Goal: Task Accomplishment & Management: Use online tool/utility

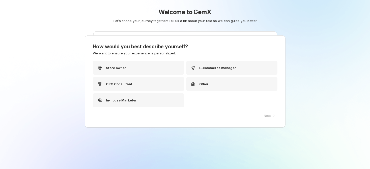
click at [294, 43] on div "Welcome to GemX Let’s shape your journey together! Tell us a bit about your rol…" at bounding box center [185, 94] width 252 height 189
click at [151, 86] on div "CRO Consultant" at bounding box center [138, 84] width 91 height 14
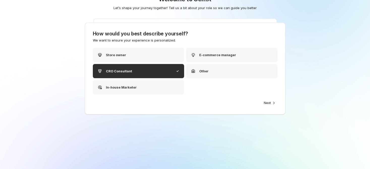
scroll to position [20, 0]
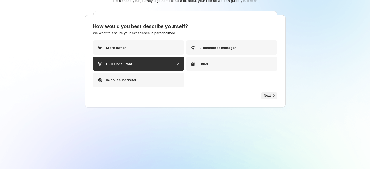
click at [264, 96] on span "Next" at bounding box center [267, 95] width 7 height 4
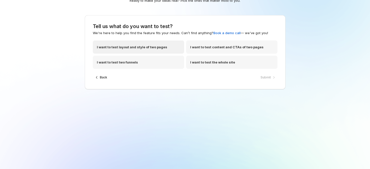
click at [136, 50] on div "I want to test layout and style of two pages" at bounding box center [138, 46] width 91 height 13
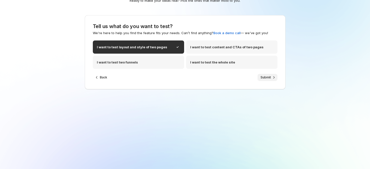
click at [261, 76] on span "Submit" at bounding box center [266, 77] width 10 height 4
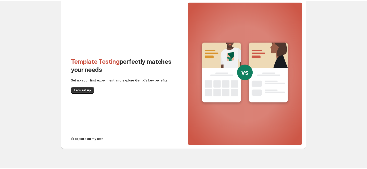
scroll to position [23, 0]
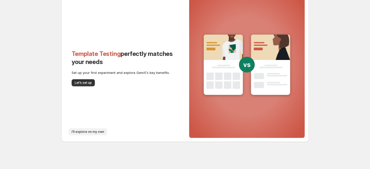
click at [82, 130] on span "I’ll explore on my own" at bounding box center [88, 132] width 33 height 4
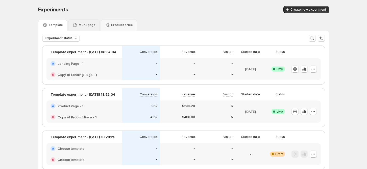
click at [85, 20] on div "Multi-page" at bounding box center [84, 24] width 32 height 11
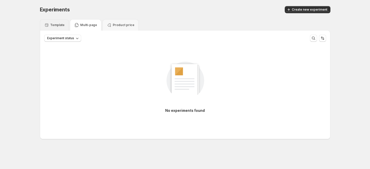
click at [46, 22] on div "Template" at bounding box center [54, 24] width 29 height 11
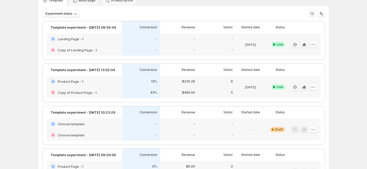
scroll to position [34, 0]
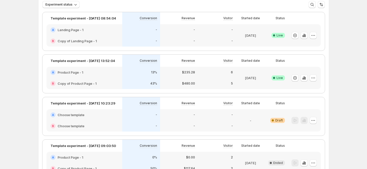
click at [348, 88] on div "Experiments. This page is ready Experiments Create new experiment Template Mult…" at bounding box center [183, 108] width 367 height 285
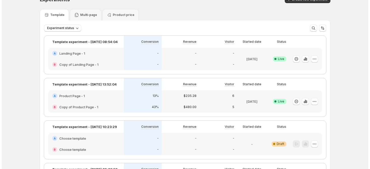
scroll to position [0, 0]
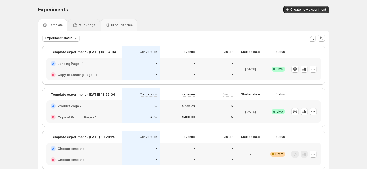
click at [93, 28] on div "Multi-page" at bounding box center [84, 24] width 32 height 11
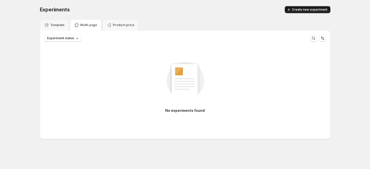
click at [310, 11] on span "Create new experiment" at bounding box center [310, 10] width 36 height 4
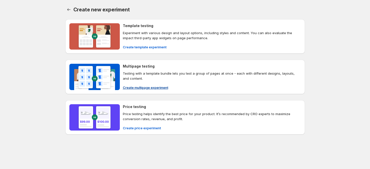
click at [158, 86] on span "Create multipage experiment" at bounding box center [145, 87] width 45 height 5
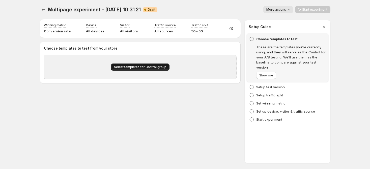
click at [152, 65] on span "Select templates for Control group" at bounding box center [140, 67] width 53 height 4
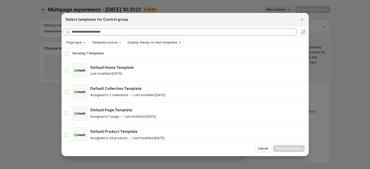
click at [77, 41] on span "Page type" at bounding box center [73, 42] width 15 height 4
click at [120, 47] on div "Page type Template source Display: Ready-to-test templates Clear all" at bounding box center [185, 42] width 247 height 9
click at [114, 44] on span "Template source" at bounding box center [105, 42] width 26 height 4
click at [134, 45] on button "Display: Ready-to-test templates" at bounding box center [151, 43] width 53 height 6
click at [190, 58] on div "Select all 7 templates Showing 7 templates" at bounding box center [185, 53] width 241 height 12
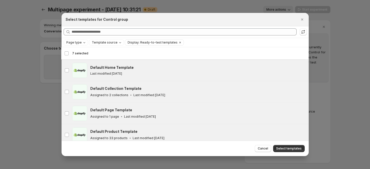
click at [68, 54] on div "Deselect all 7 templates 7 selected" at bounding box center [76, 53] width 24 height 5
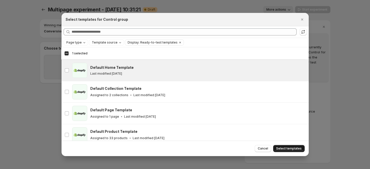
click at [288, 147] on span "Select templates" at bounding box center [288, 148] width 25 height 4
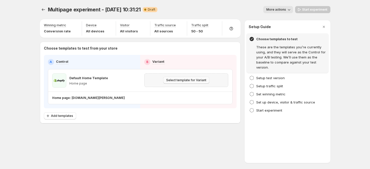
click at [197, 81] on span "Select template for Variant" at bounding box center [186, 80] width 40 height 4
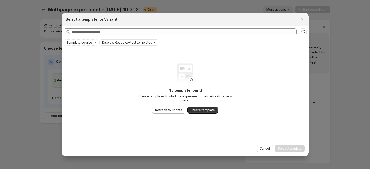
click at [129, 43] on span "Display: Ready-to-test templates" at bounding box center [127, 42] width 50 height 4
click at [87, 45] on div "Template source" at bounding box center [81, 42] width 31 height 5
click at [117, 43] on span "Display: Ready-to-test templates" at bounding box center [127, 42] width 50 height 4
click at [152, 45] on button "Clear" at bounding box center [154, 43] width 5 height 6
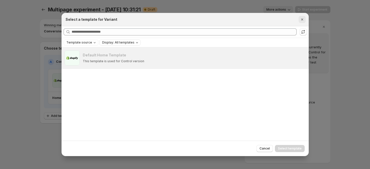
click at [304, 21] on icon "Close" at bounding box center [302, 19] width 5 height 5
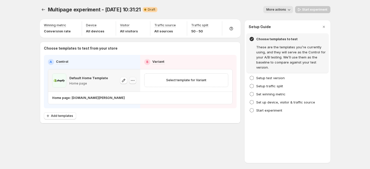
click at [132, 81] on icon "button" at bounding box center [132, 80] width 5 height 5
click at [135, 92] on span "Change template" at bounding box center [132, 91] width 27 height 4
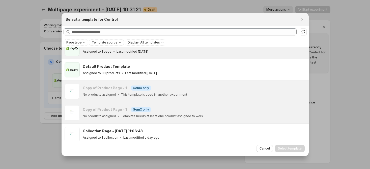
scroll to position [101, 0]
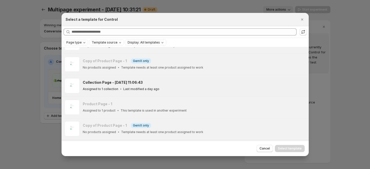
click at [120, 88] on icon ":r7e:" at bounding box center [120, 88] width 5 height 5
click at [291, 148] on span "Select template" at bounding box center [290, 148] width 24 height 4
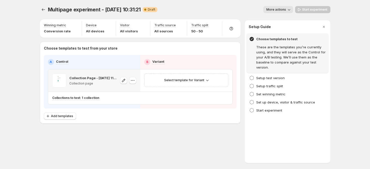
scroll to position [122, 0]
click at [201, 81] on span "Select template for Variant" at bounding box center [184, 80] width 40 height 4
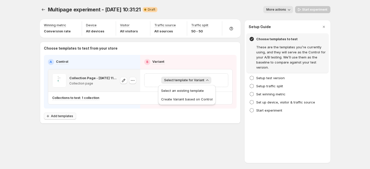
click at [70, 118] on button "Add templates" at bounding box center [60, 115] width 32 height 7
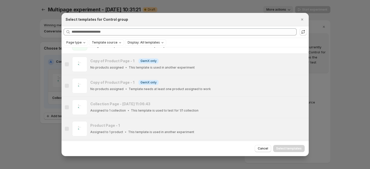
scroll to position [101, 0]
drag, startPoint x: 301, startPoint y: 22, endPoint x: 289, endPoint y: 24, distance: 12.3
click at [301, 22] on button "Close" at bounding box center [302, 19] width 7 height 7
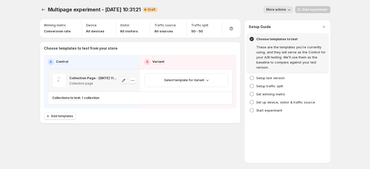
click at [349, 68] on div "Multipage experiment - [DATE] 10:31:21. This page is ready Multipage experiment…" at bounding box center [185, 84] width 370 height 169
click at [44, 10] on icon "Experiments" at bounding box center [43, 9] width 5 height 5
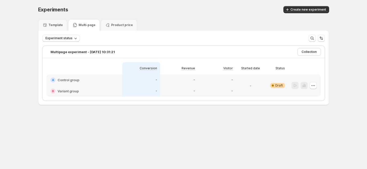
click at [44, 10] on span "Experiments" at bounding box center [53, 10] width 30 height 6
click at [316, 86] on icon "button" at bounding box center [313, 85] width 5 height 5
click at [311, 120] on span "Delete" at bounding box center [311, 121] width 10 height 4
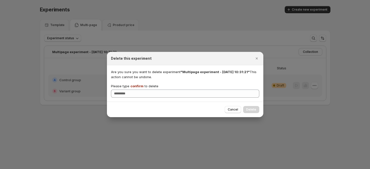
click at [134, 85] on span "confirm" at bounding box center [137, 86] width 13 height 4
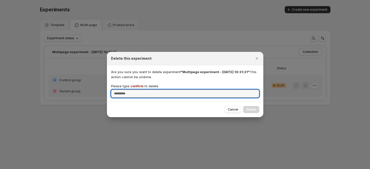
click at [134, 89] on input "Please type confirm to delete" at bounding box center [185, 93] width 148 height 8
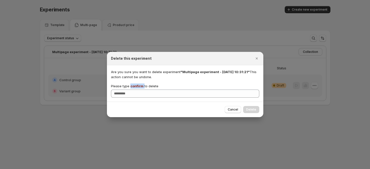
click at [134, 85] on span "confirm" at bounding box center [137, 86] width 13 height 4
click at [134, 89] on input "Please type confirm to delete" at bounding box center [185, 93] width 148 height 8
copy p "confirm"
click at [130, 97] on div "Are you sure you want to delete experiment "Multipage experiment - [DATE] 10:31…" at bounding box center [185, 83] width 157 height 36
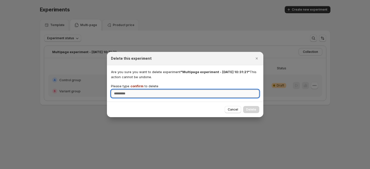
click at [130, 95] on input "Please type confirm to delete" at bounding box center [185, 93] width 148 height 8
paste input "*******"
type input "*******"
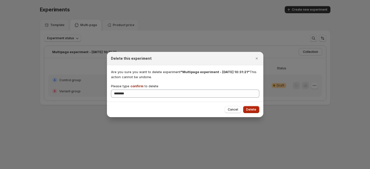
click at [248, 110] on span "Delete" at bounding box center [251, 109] width 10 height 4
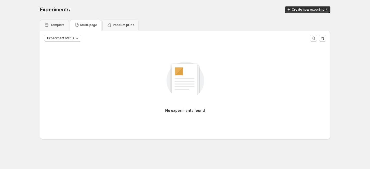
click at [231, 9] on div "Create new experiment" at bounding box center [254, 9] width 151 height 7
drag, startPoint x: 293, startPoint y: 114, endPoint x: 286, endPoint y: 114, distance: 7.1
click at [293, 114] on div "No experiments found" at bounding box center [185, 85] width 282 height 68
click at [296, 7] on button "Create new experiment" at bounding box center [308, 9] width 46 height 7
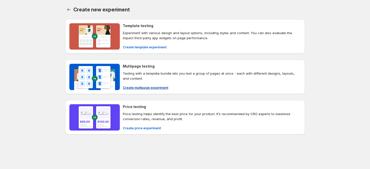
click at [146, 88] on span "Create multipage experiment" at bounding box center [145, 87] width 45 height 5
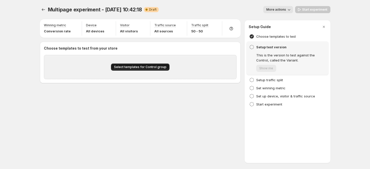
click at [153, 69] on span "Select templates for Control group" at bounding box center [140, 67] width 53 height 4
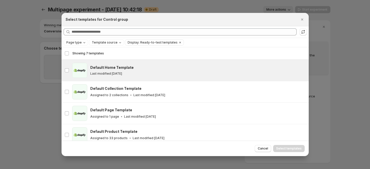
click at [127, 68] on h3 "Default Home Template" at bounding box center [111, 67] width 43 height 5
click at [295, 146] on span "Select templates" at bounding box center [288, 148] width 25 height 4
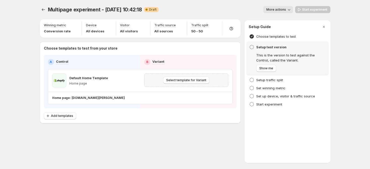
click at [181, 84] on div "Select template for Variant" at bounding box center [186, 80] width 84 height 14
click at [188, 81] on span "Select template for Variant" at bounding box center [186, 80] width 40 height 4
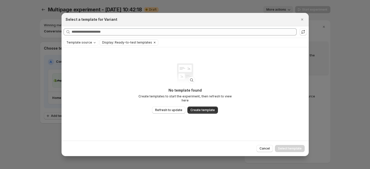
click at [135, 45] on button "Display: Ready-to-test templates" at bounding box center [126, 43] width 53 height 6
click at [146, 44] on span "Display: Ready-to-test templates" at bounding box center [127, 42] width 50 height 4
click at [94, 41] on icon "Template source" at bounding box center [95, 42] width 4 height 4
drag, startPoint x: 151, startPoint y: 42, endPoint x: 248, endPoint y: 24, distance: 97.9
click at [159, 40] on div "Template source Display: Ready-to-test templates Clear all" at bounding box center [185, 42] width 243 height 6
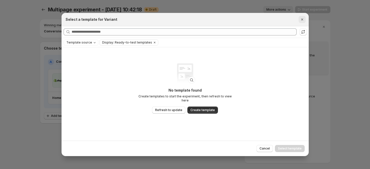
click at [301, 19] on icon "Close" at bounding box center [302, 19] width 5 height 5
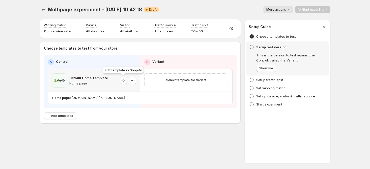
click at [124, 79] on icon "button" at bounding box center [123, 80] width 3 height 3
click at [133, 82] on icon "button" at bounding box center [132, 80] width 5 height 5
click at [134, 94] on button "Change template" at bounding box center [135, 91] width 48 height 8
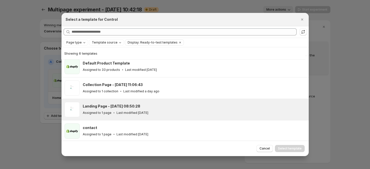
scroll to position [47, 0]
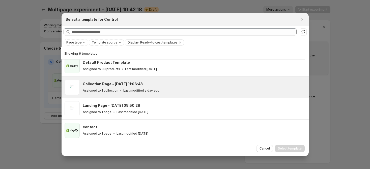
click at [100, 91] on p "Assigned to 1 collection" at bounding box center [101, 90] width 36 height 4
click at [273, 147] on button "Cancel" at bounding box center [265, 148] width 16 height 7
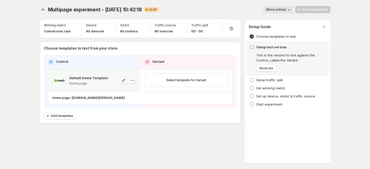
click at [136, 82] on button "button" at bounding box center [132, 80] width 7 height 7
click at [129, 81] on button "button" at bounding box center [132, 80] width 7 height 7
click at [129, 92] on span "Change template" at bounding box center [132, 91] width 27 height 4
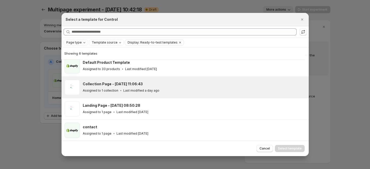
click at [138, 91] on p "Last modified a day ago" at bounding box center [141, 90] width 36 height 4
click at [290, 149] on span "Select template" at bounding box center [290, 148] width 24 height 4
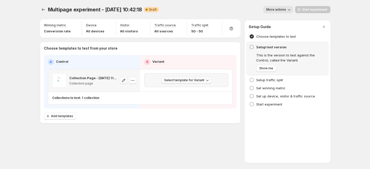
click at [207, 79] on icon "button" at bounding box center [207, 80] width 5 height 5
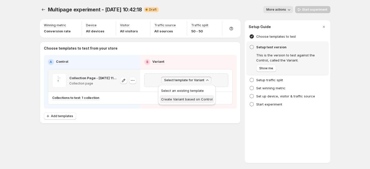
click at [191, 96] on button "Create Variant based on Control" at bounding box center [187, 99] width 55 height 8
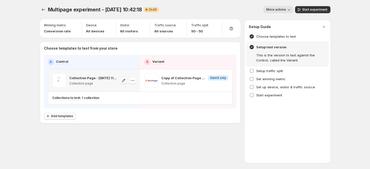
click at [50, 114] on icon "button" at bounding box center [47, 115] width 5 height 5
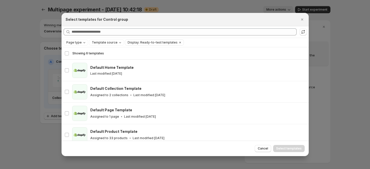
click at [43, 114] on div at bounding box center [185, 84] width 370 height 169
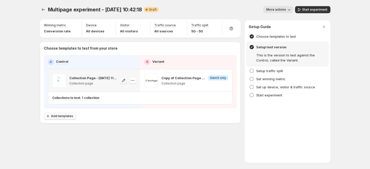
click at [54, 115] on span "Add templates" at bounding box center [62, 116] width 22 height 4
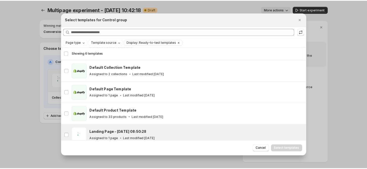
scroll to position [0, 0]
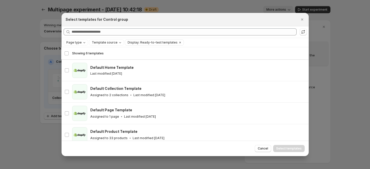
click at [55, 142] on div at bounding box center [185, 84] width 370 height 169
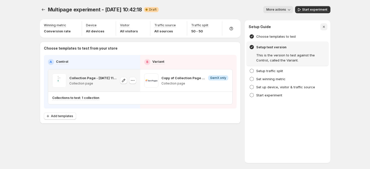
click at [327, 26] on button "button" at bounding box center [324, 26] width 7 height 7
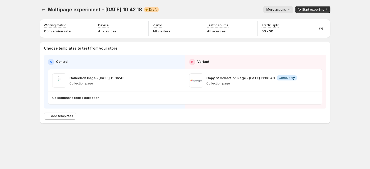
click at [341, 25] on div "Multipage experiment - [DATE] 10:42:18. This page is ready Multipage experiment…" at bounding box center [185, 84] width 370 height 169
click at [166, 151] on div "Multipage experiment - [DATE] 10:42:18. This page is ready Multipage experiment…" at bounding box center [185, 84] width 303 height 169
click at [308, 132] on div "Multipage experiment - [DATE] 10:42:18. This page is ready Multipage experiment…" at bounding box center [185, 75] width 303 height 151
click at [40, 11] on button "Experiments" at bounding box center [43, 9] width 7 height 7
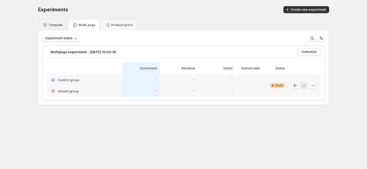
click at [54, 22] on div "Template" at bounding box center [52, 24] width 20 height 5
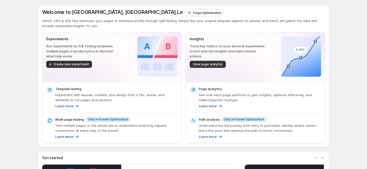
click at [193, 11] on p "Page Optimization" at bounding box center [207, 12] width 29 height 5
click at [193, 12] on p "Page Optimization" at bounding box center [207, 12] width 29 height 5
click at [193, 13] on p "Page Optimization" at bounding box center [207, 12] width 29 height 5
click at [193, 12] on p "Page Optimization" at bounding box center [207, 12] width 29 height 5
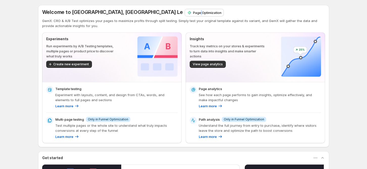
click at [193, 12] on p "Page Optimization" at bounding box center [207, 12] width 29 height 5
